Goal: Navigation & Orientation: Find specific page/section

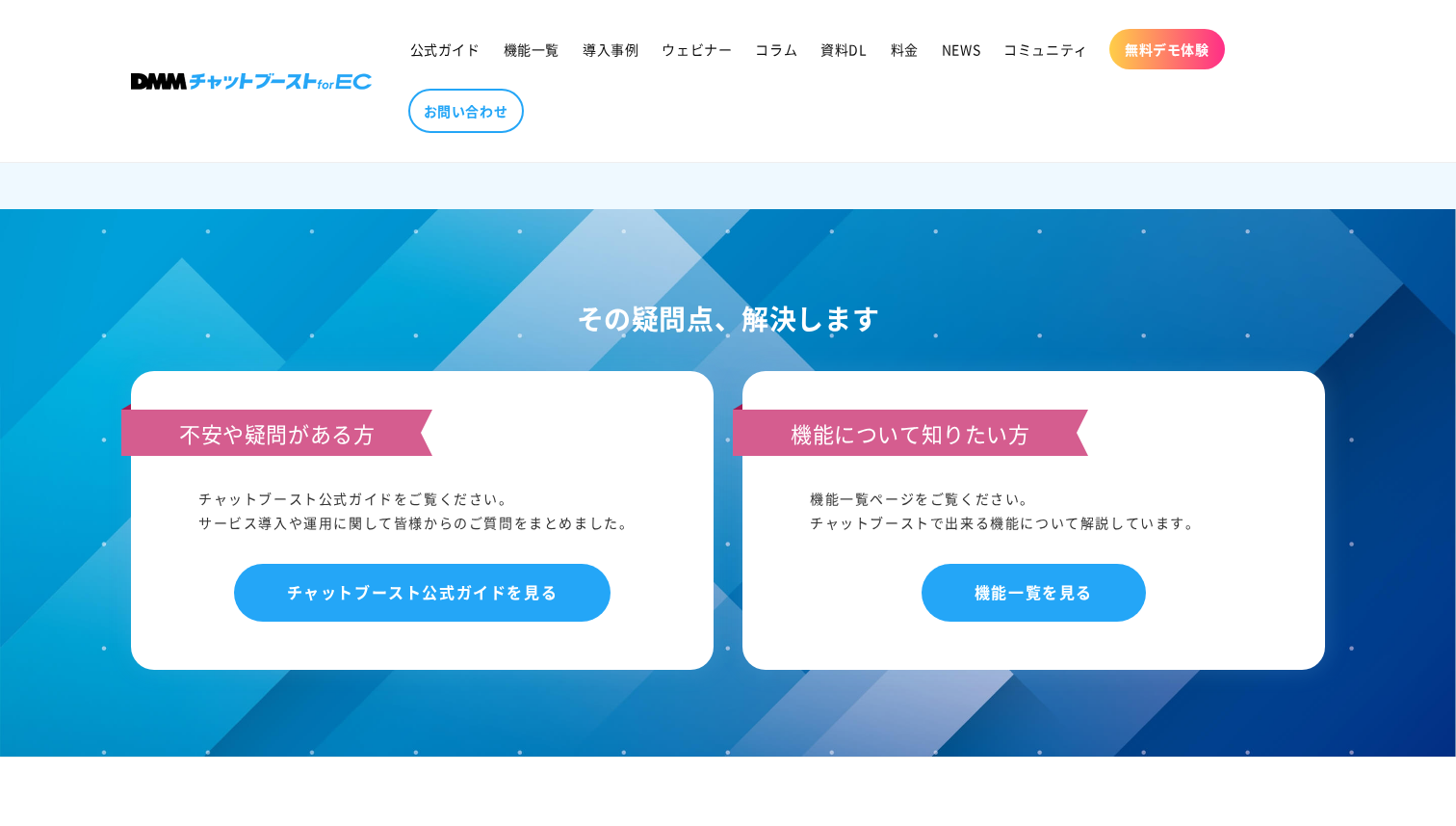
scroll to position [10072, 0]
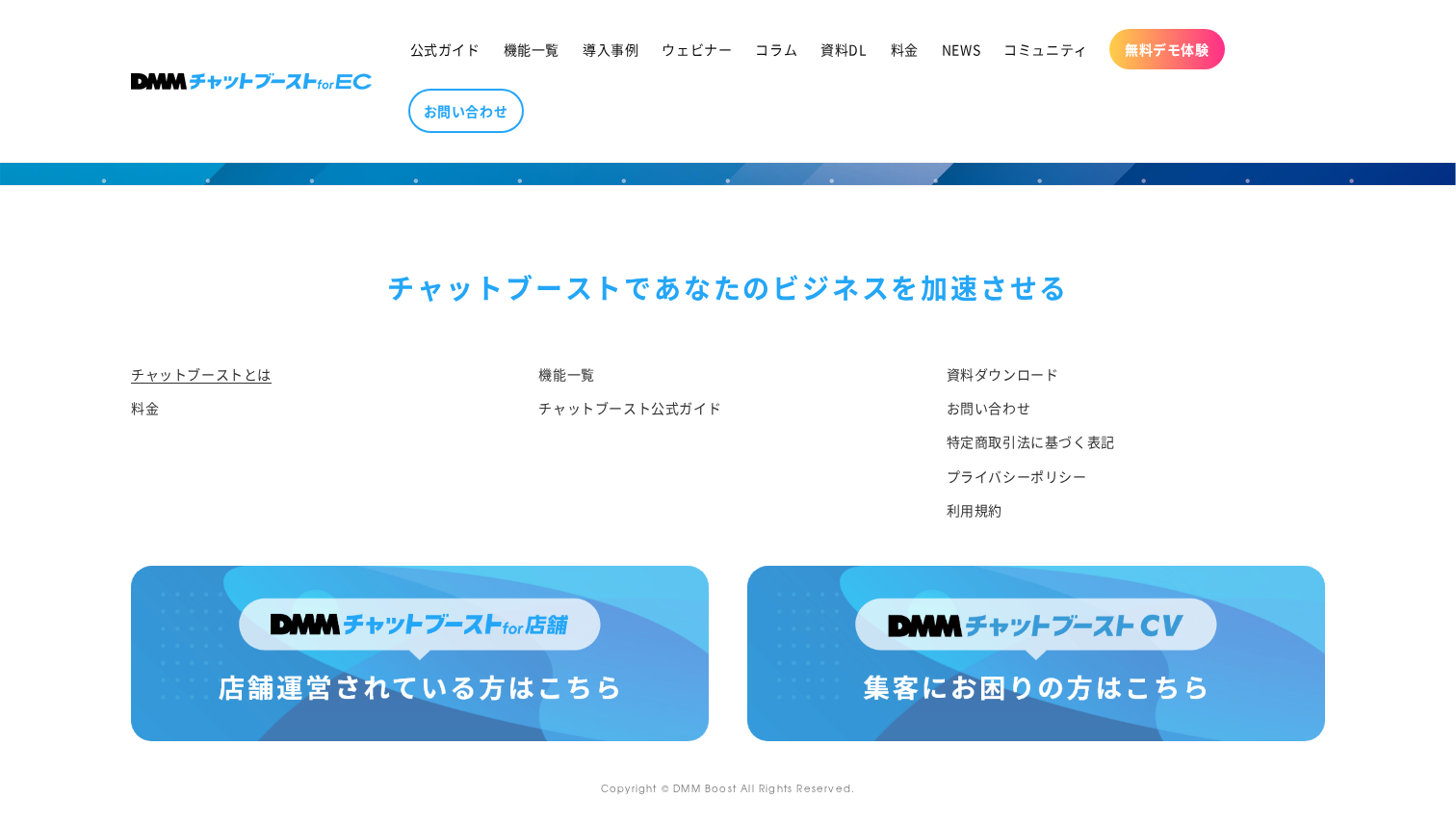
click at [876, 487] on div "機能一覧 チャットブースト公式ガイド" at bounding box center [713, 448] width 408 height 178
click at [969, 504] on link "利用規約" at bounding box center [974, 510] width 56 height 34
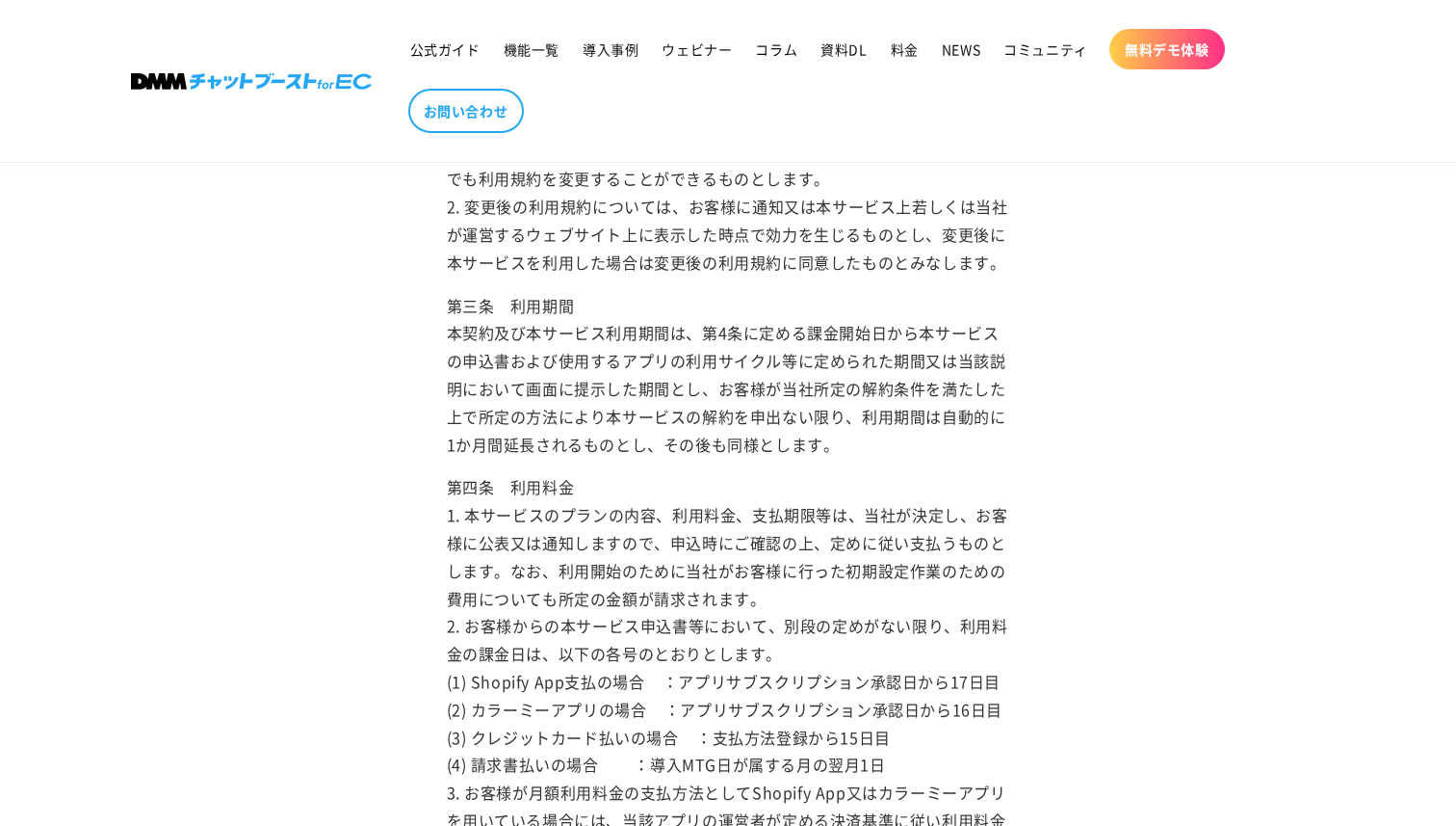
scroll to position [2116, 0]
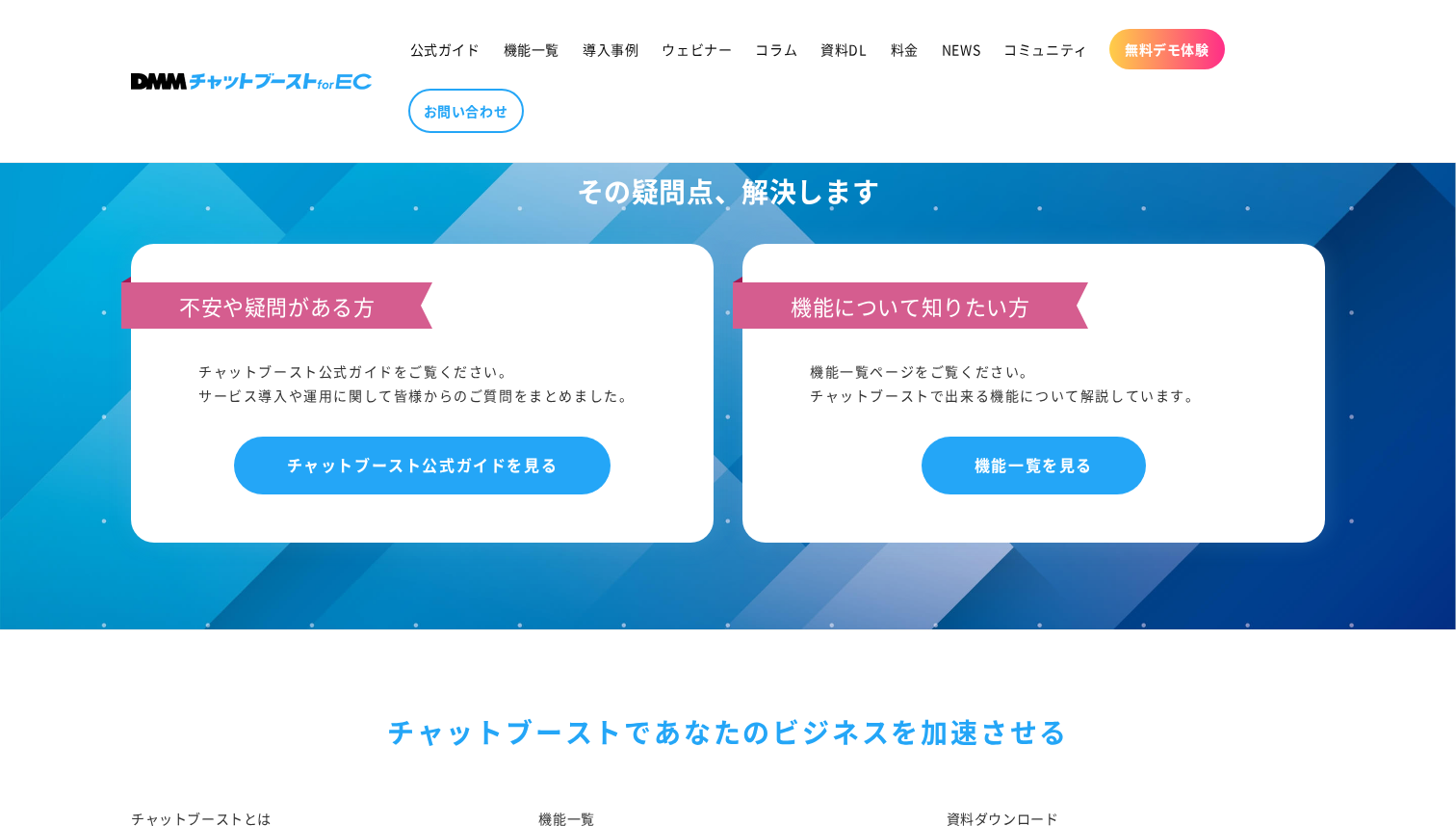
scroll to position [10072, 0]
